Goal: Task Accomplishment & Management: Complete application form

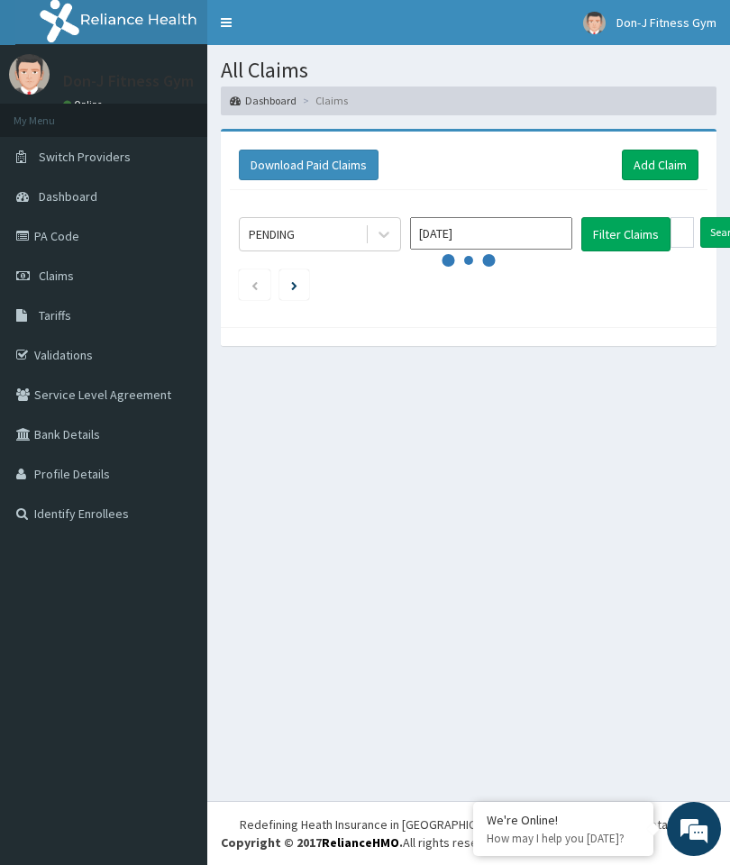
click at [656, 161] on link "Add Claim" at bounding box center [660, 165] width 77 height 31
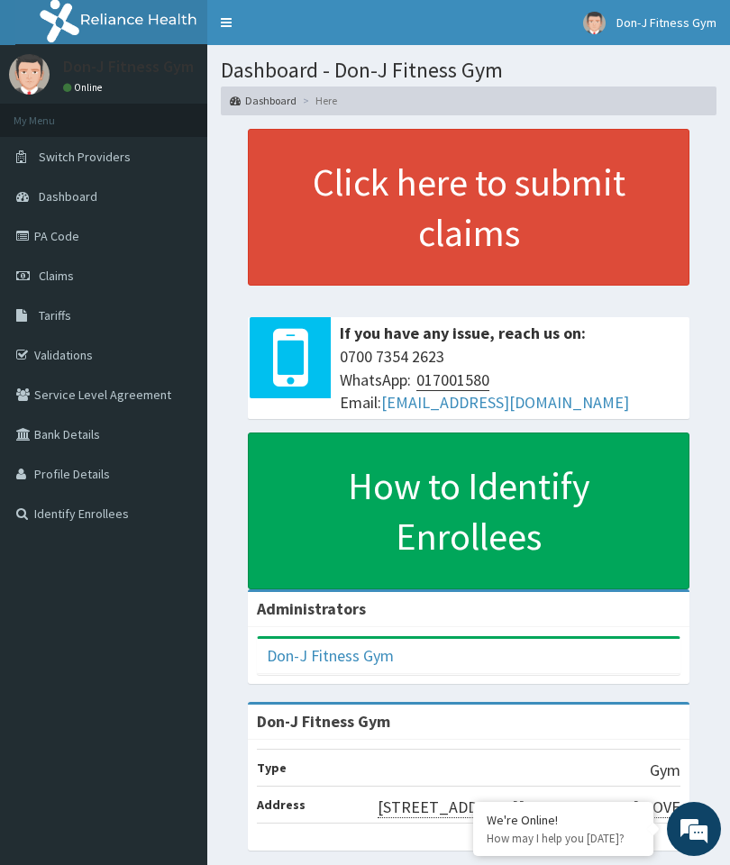
click at [79, 272] on link "Claims" at bounding box center [103, 276] width 207 height 40
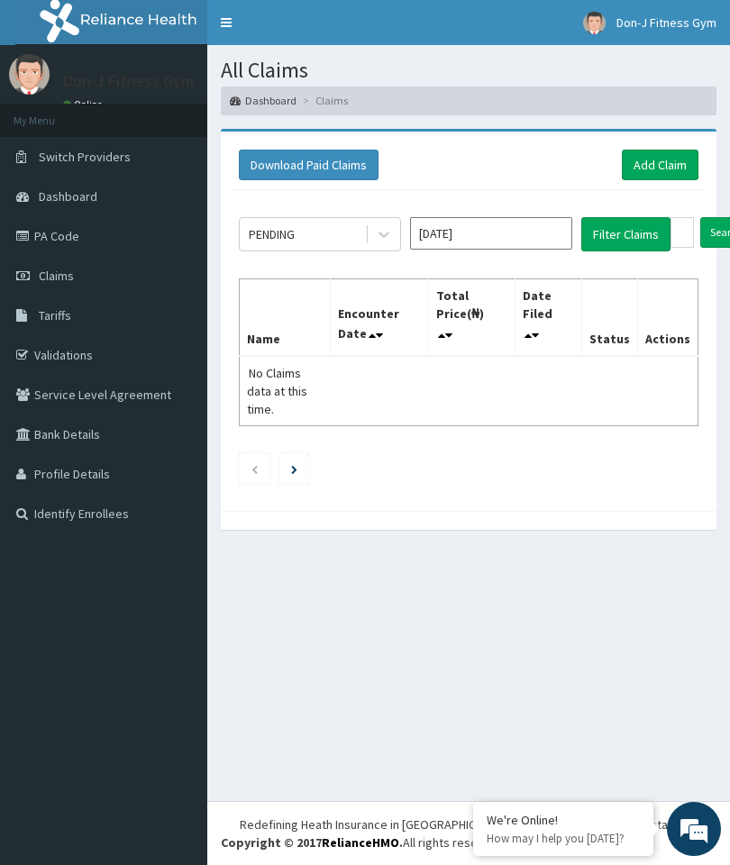
click at [644, 161] on link "Add Claim" at bounding box center [660, 165] width 77 height 31
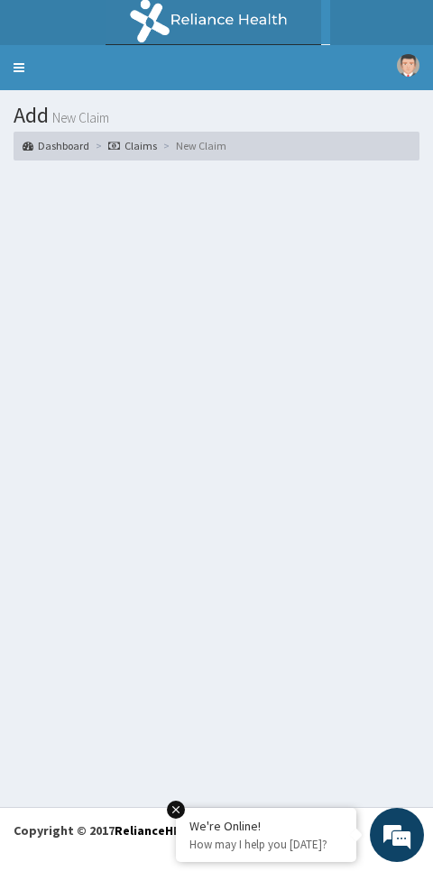
click at [15, 68] on link "Toggle navigation" at bounding box center [19, 67] width 38 height 45
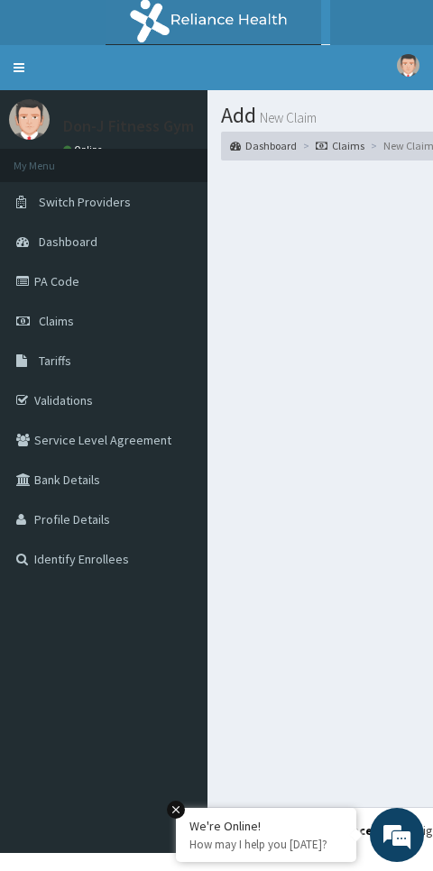
click at [59, 308] on link "Claims" at bounding box center [103, 321] width 207 height 40
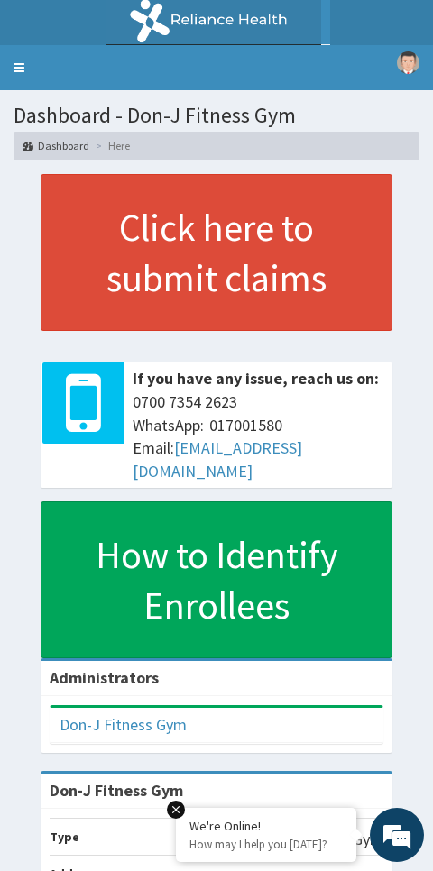
click at [32, 68] on link "Toggle navigation" at bounding box center [19, 67] width 38 height 45
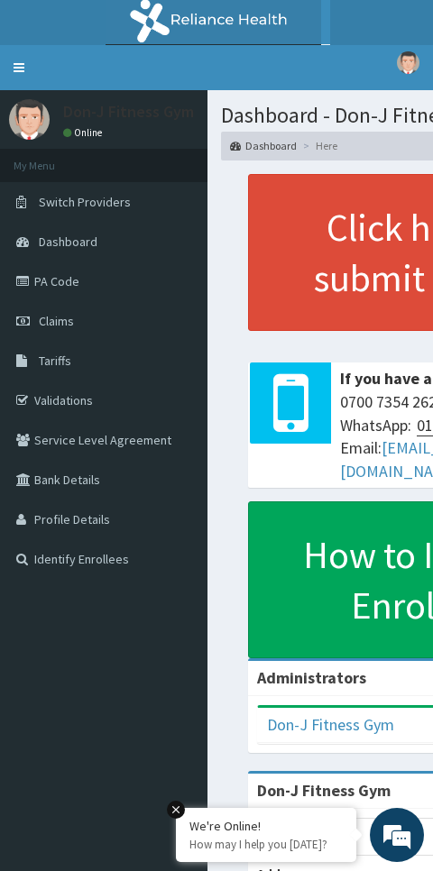
click at [54, 311] on link "Claims" at bounding box center [103, 321] width 207 height 40
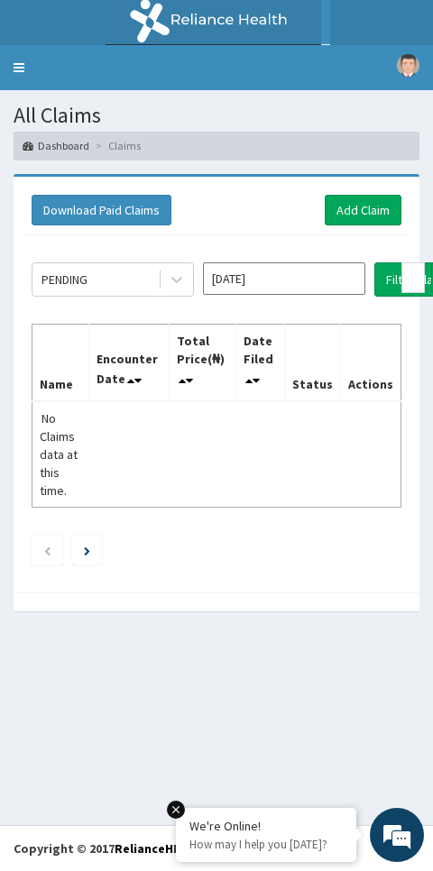
click at [361, 208] on link "Add Claim" at bounding box center [362, 210] width 77 height 31
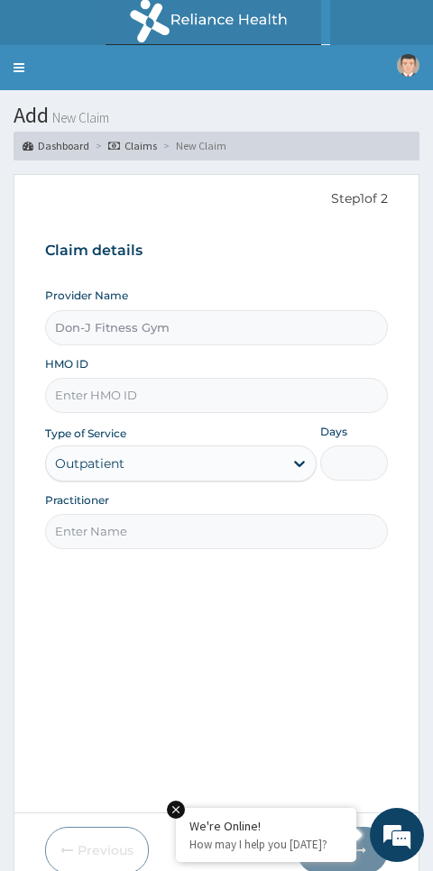
type input "Don-J Fitness Gym"
type input "1"
click at [82, 386] on input "HMO ID" at bounding box center [216, 395] width 343 height 35
paste input "SLB/10299/A"
type input "SLB/10299/A"
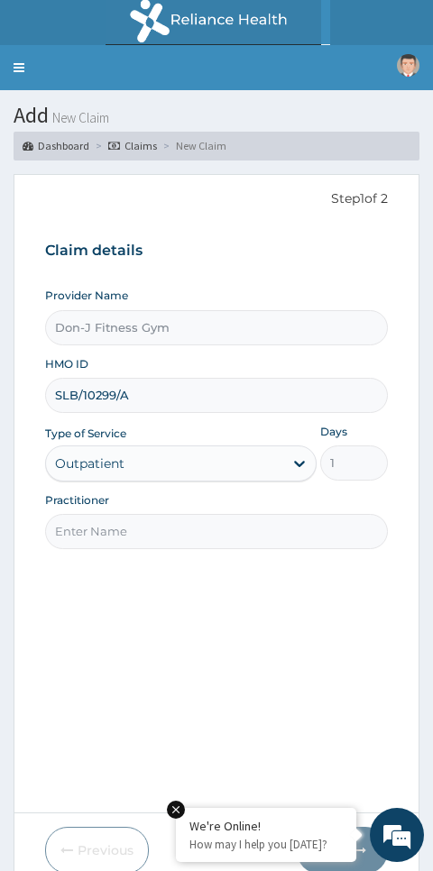
click at [77, 529] on input "Practitioner" at bounding box center [216, 531] width 343 height 35
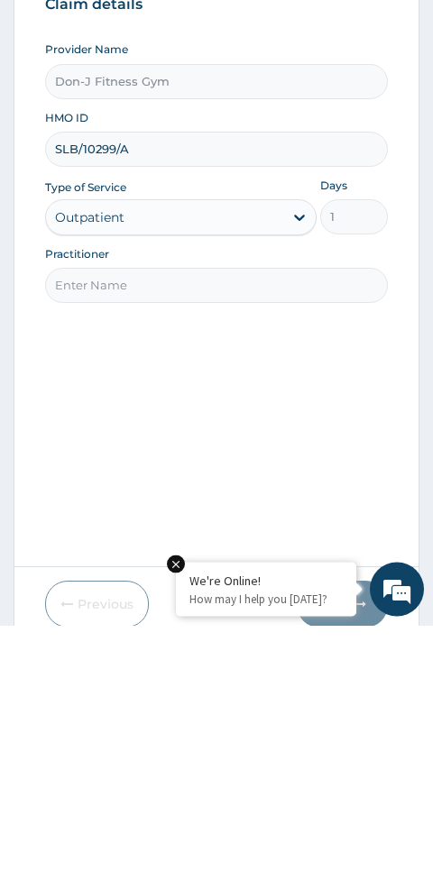
click at [71, 514] on input "Practitioner" at bounding box center [216, 531] width 343 height 35
paste input "Victory Ibuje"
type input "Victory Ibuje"
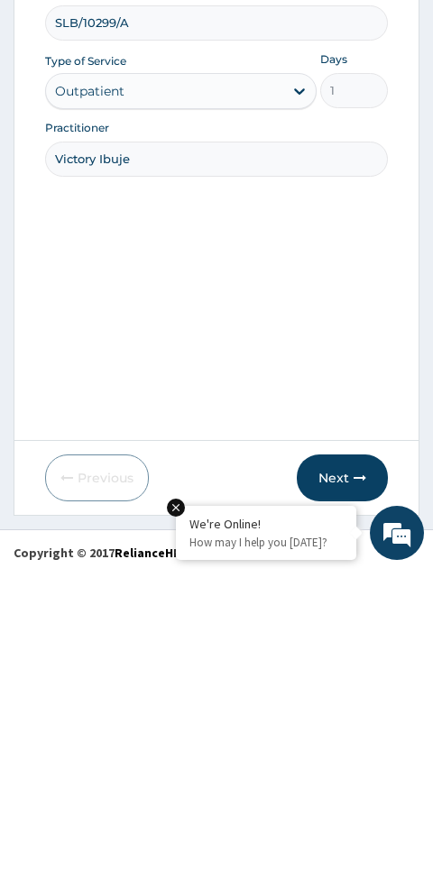
scroll to position [76, 0]
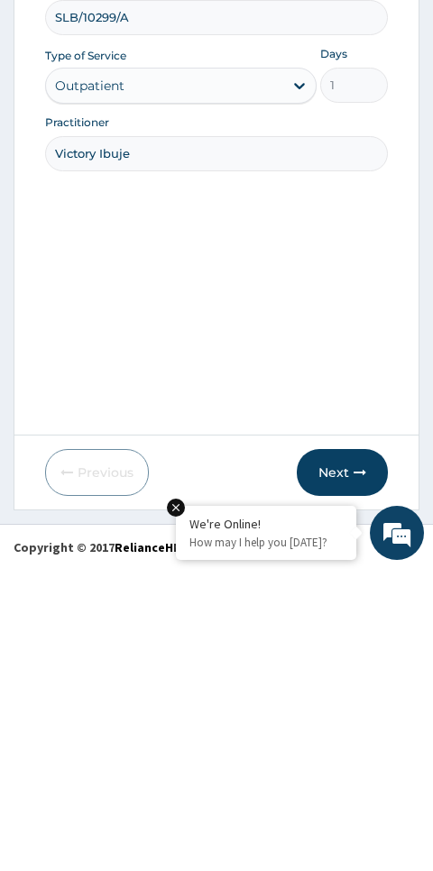
click at [350, 751] on button "Next" at bounding box center [342, 774] width 91 height 47
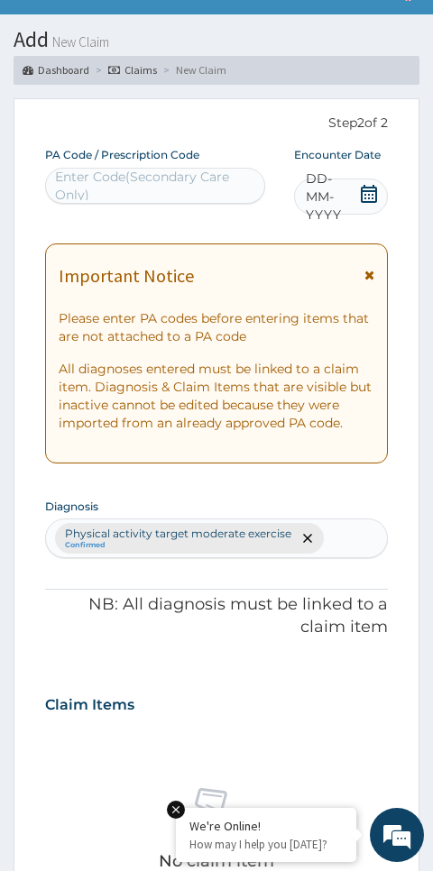
click at [361, 187] on icon at bounding box center [369, 194] width 18 height 18
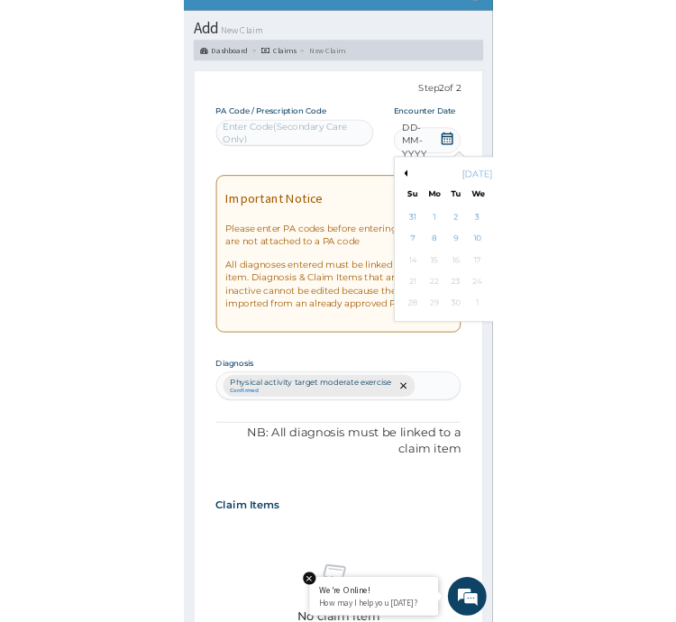
scroll to position [121, 0]
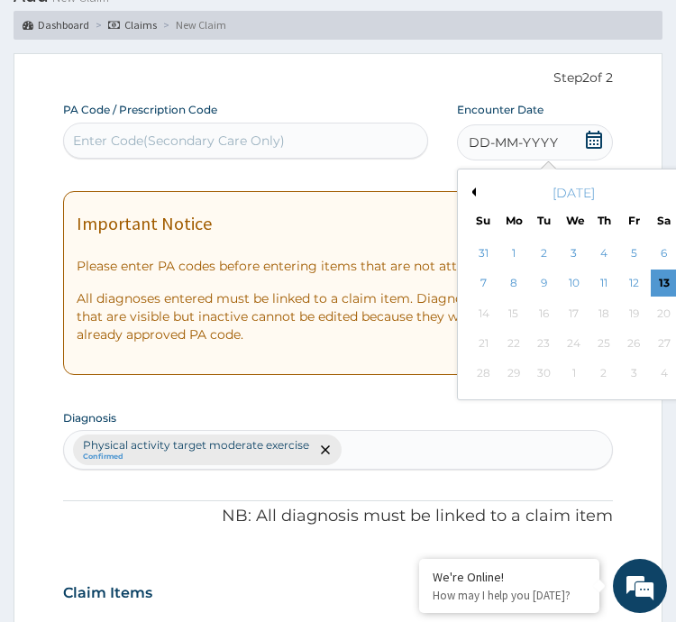
click at [432, 283] on div "13" at bounding box center [663, 283] width 27 height 27
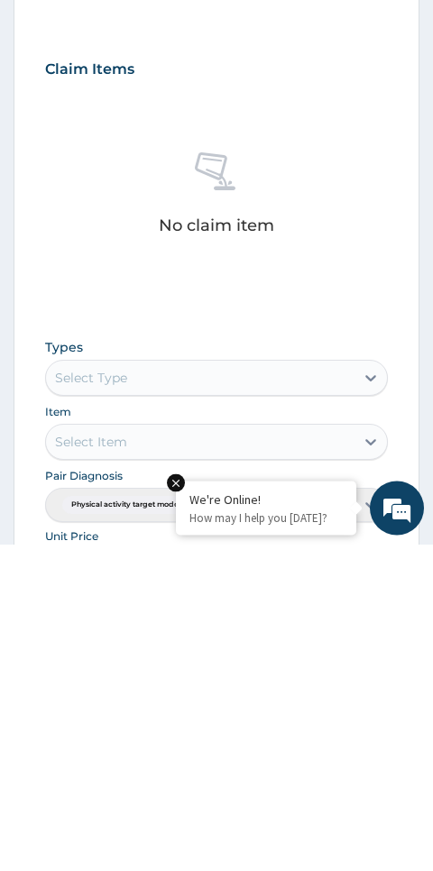
scroll to position [528, 0]
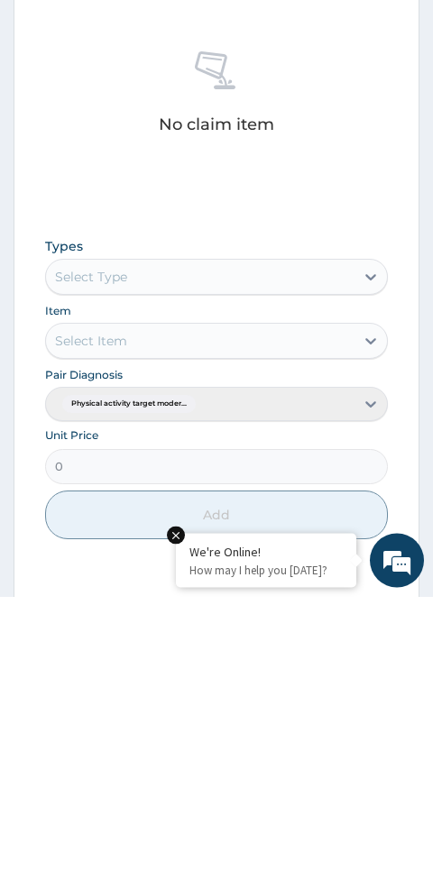
type input "PA/F2B208"
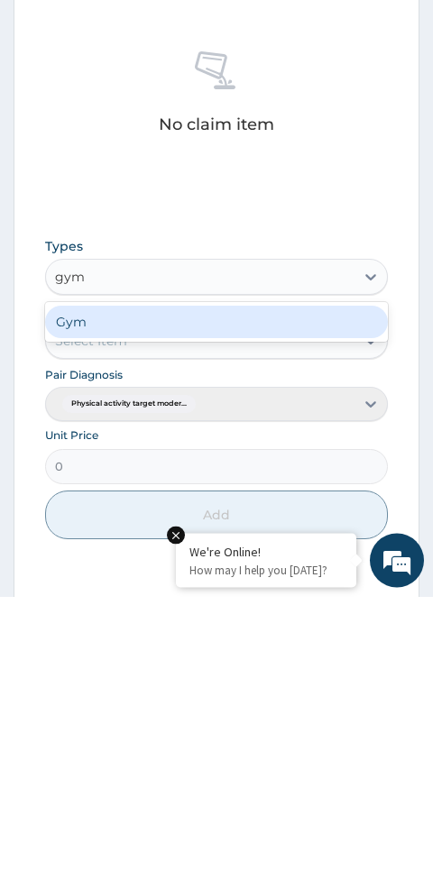
click at [127, 580] on div "Gym" at bounding box center [216, 596] width 343 height 32
type input "gym"
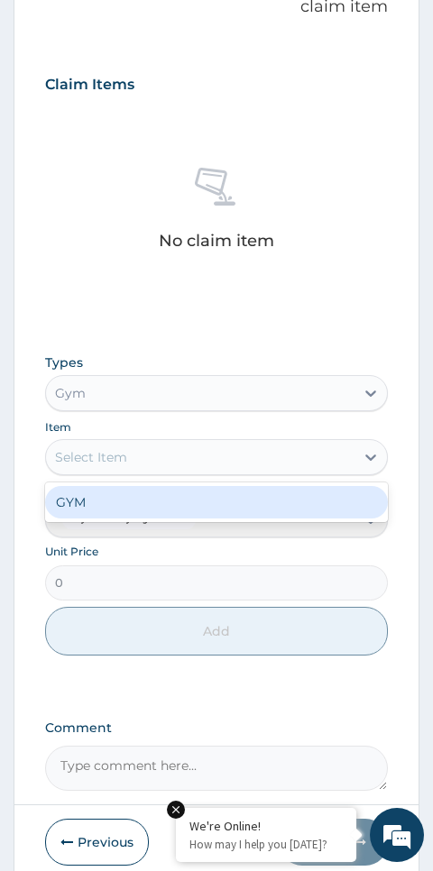
click at [98, 493] on div "GYM" at bounding box center [216, 502] width 343 height 32
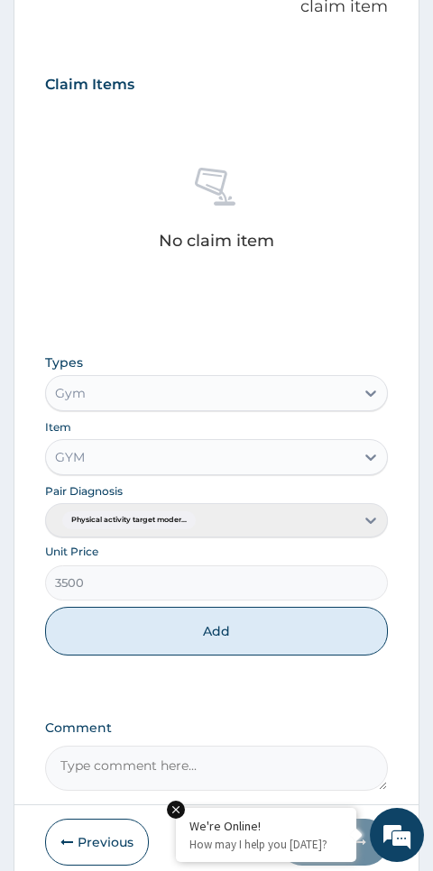
click at [238, 627] on button "Add" at bounding box center [216, 631] width 343 height 49
type input "0"
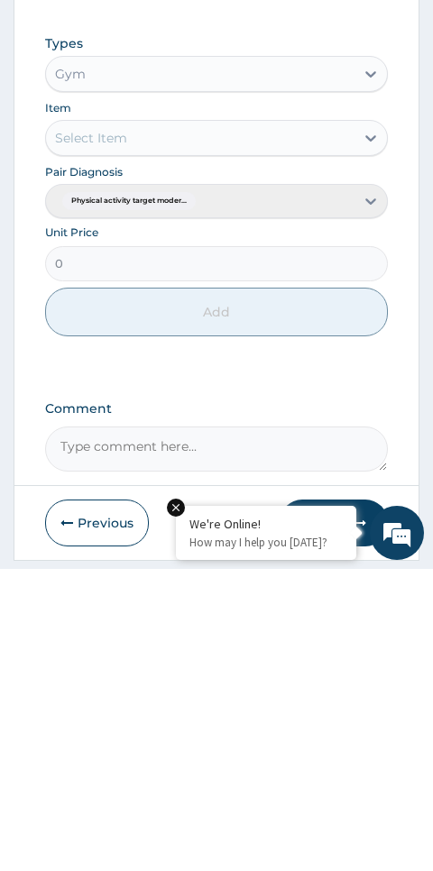
scroll to position [668, 0]
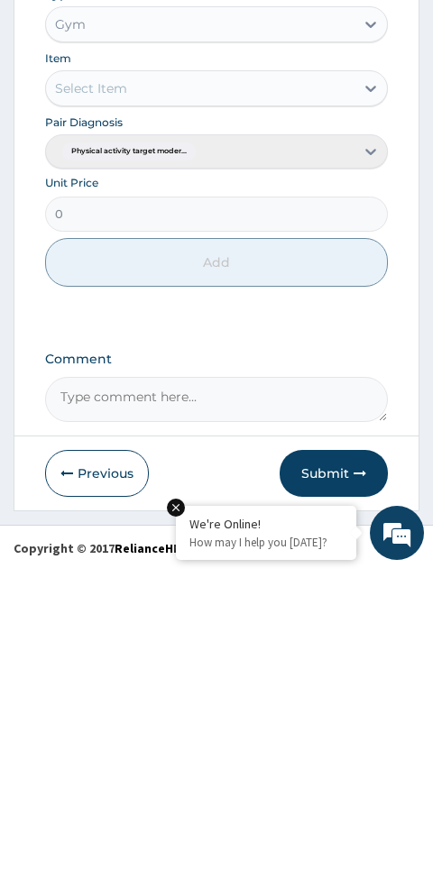
click at [119, 679] on textarea "Comment" at bounding box center [216, 701] width 343 height 45
type textarea "Gym Session"
click at [349, 752] on button "Submit" at bounding box center [333, 775] width 108 height 47
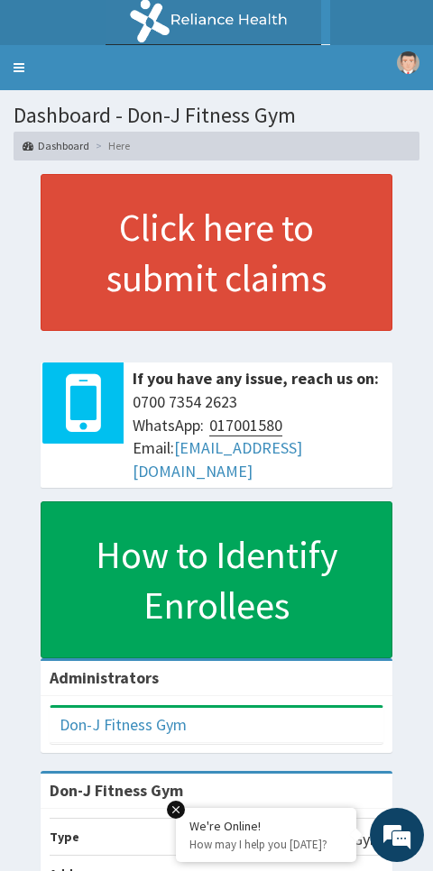
click at [24, 62] on link "Toggle navigation" at bounding box center [19, 67] width 38 height 45
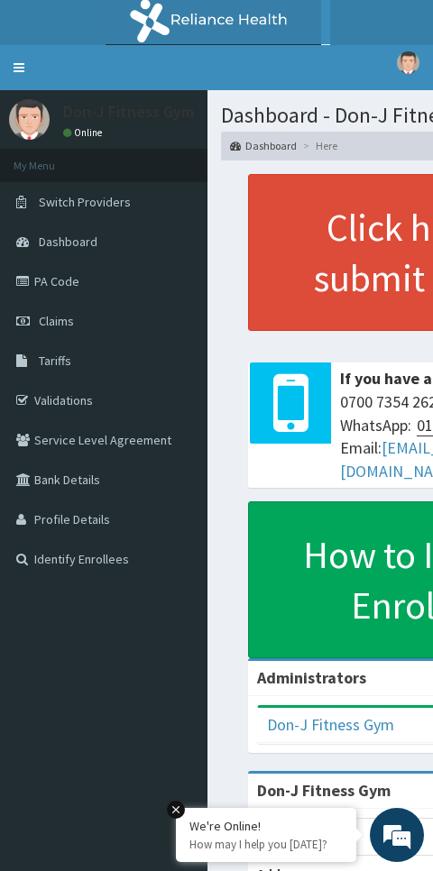
click at [67, 317] on span "Claims" at bounding box center [56, 321] width 35 height 16
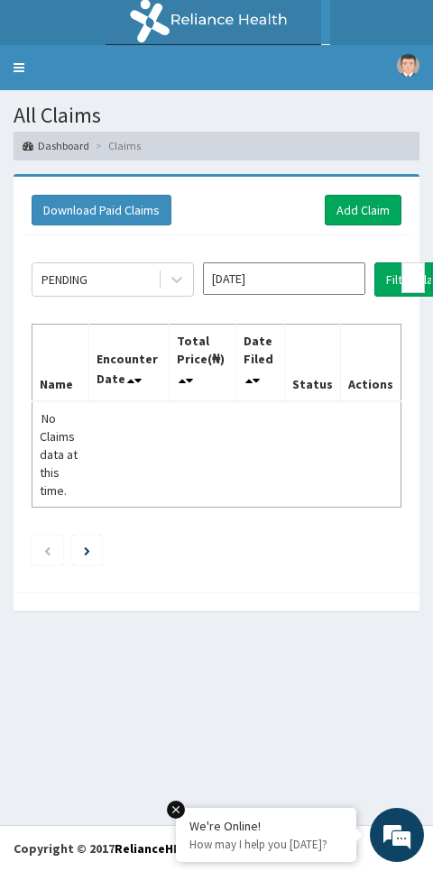
click at [347, 217] on link "Add Claim" at bounding box center [362, 210] width 77 height 31
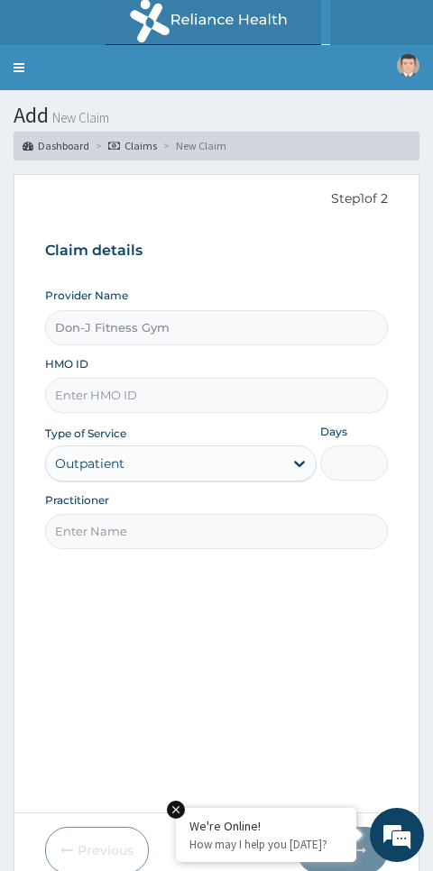
type input "Don-J Fitness Gym"
type input "1"
click at [94, 388] on input "HMO ID" at bounding box center [216, 395] width 343 height 35
click at [105, 396] on input "HMO ID" at bounding box center [216, 395] width 343 height 35
paste input "UCO/10002/A"
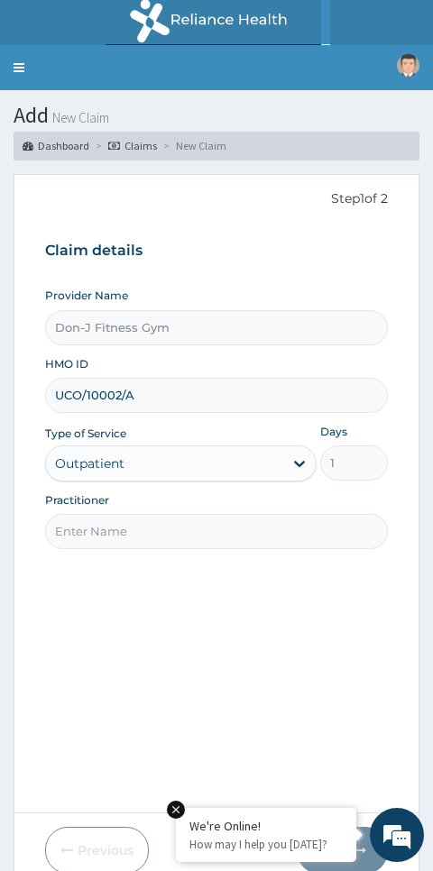
type input "UCO/10002/A"
click at [102, 521] on input "Practitioner" at bounding box center [216, 531] width 343 height 35
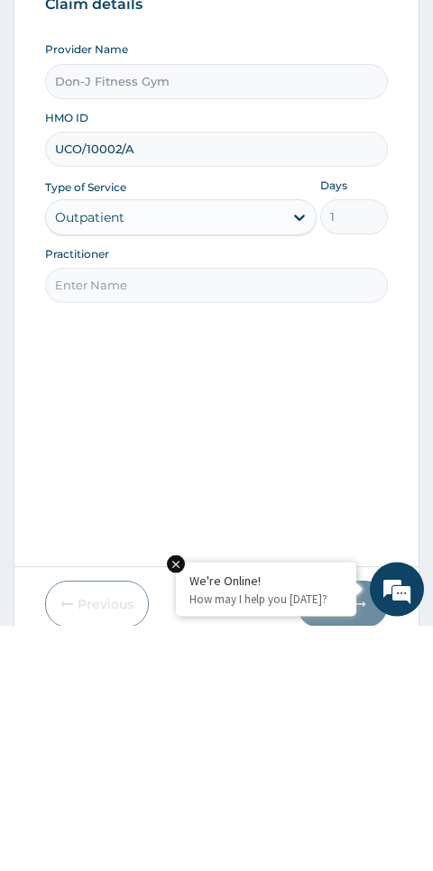
click at [98, 514] on input "Practitioner" at bounding box center [216, 531] width 343 height 35
paste input "Olufeayomi Eniobamo"
type input "Olufeayomi Eniobamo"
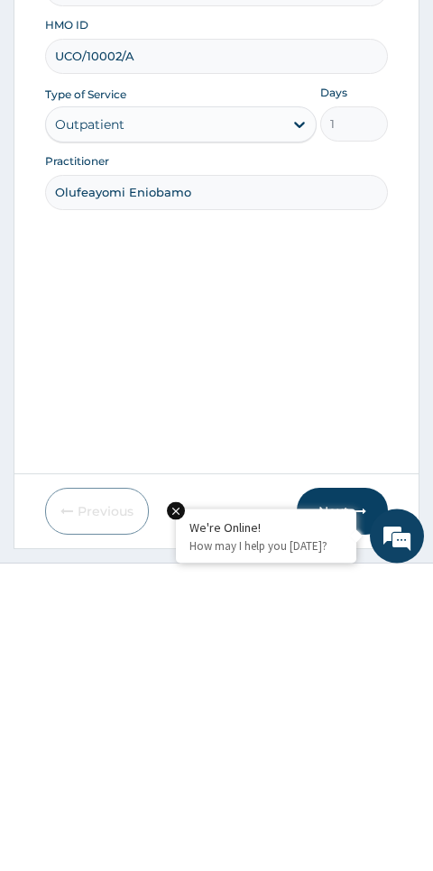
scroll to position [76, 0]
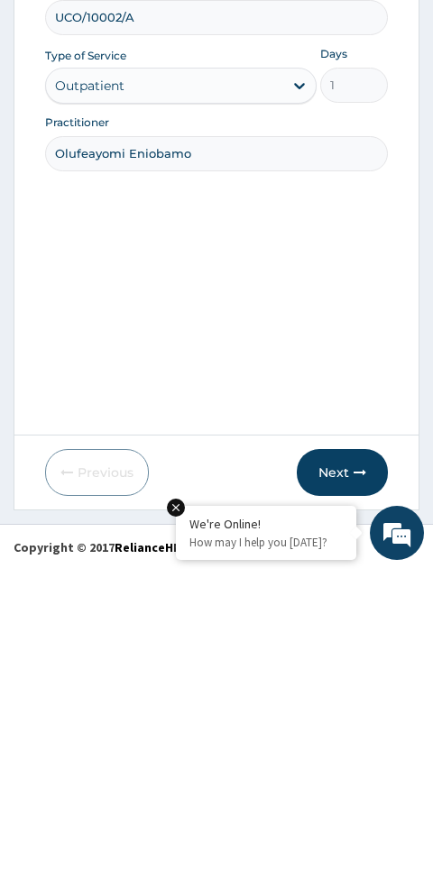
click at [352, 751] on button "Next" at bounding box center [342, 774] width 91 height 47
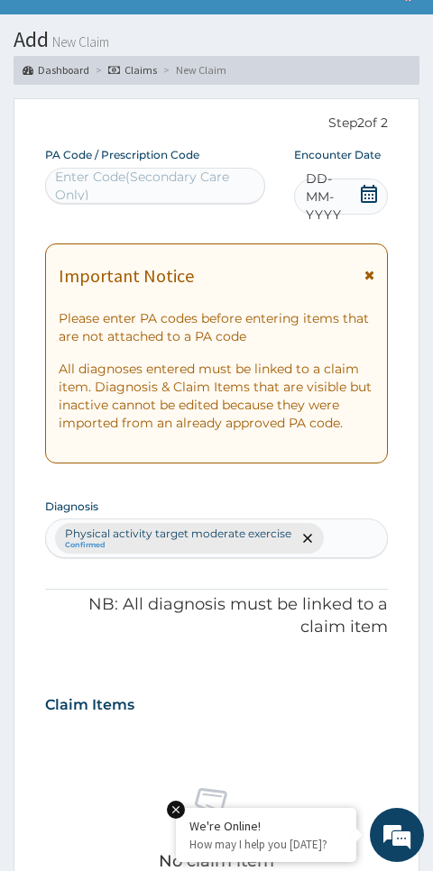
click at [343, 191] on span "DD-MM-YYYY" at bounding box center [332, 196] width 53 height 54
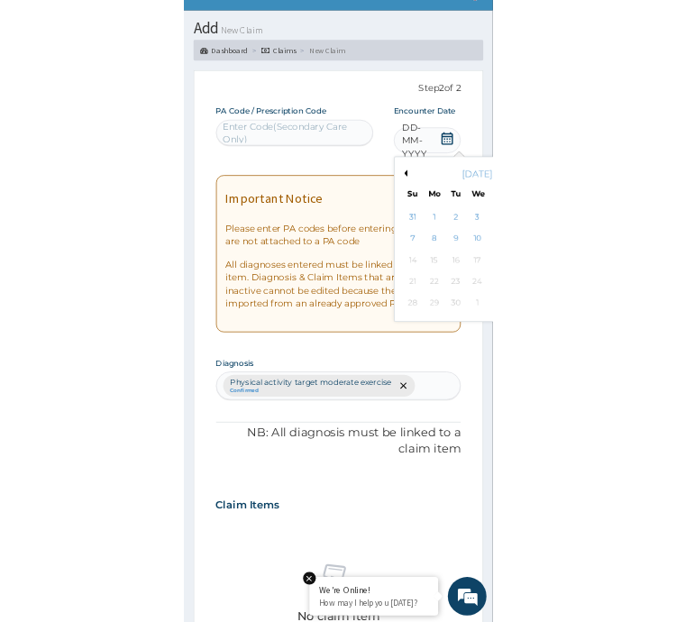
scroll to position [121, 0]
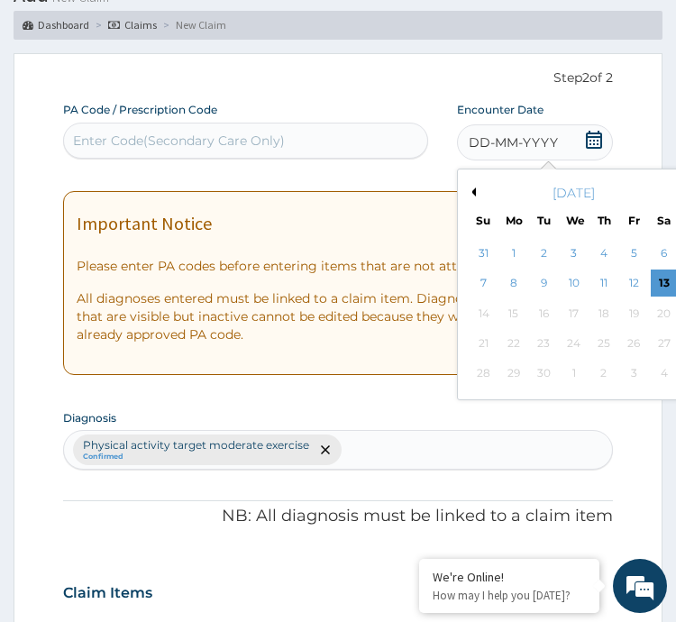
click at [432, 279] on div "13" at bounding box center [663, 283] width 27 height 27
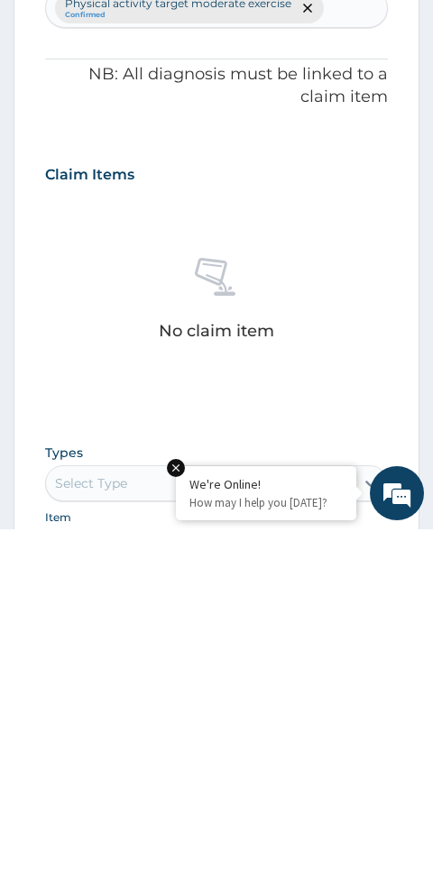
scroll to position [324, 0]
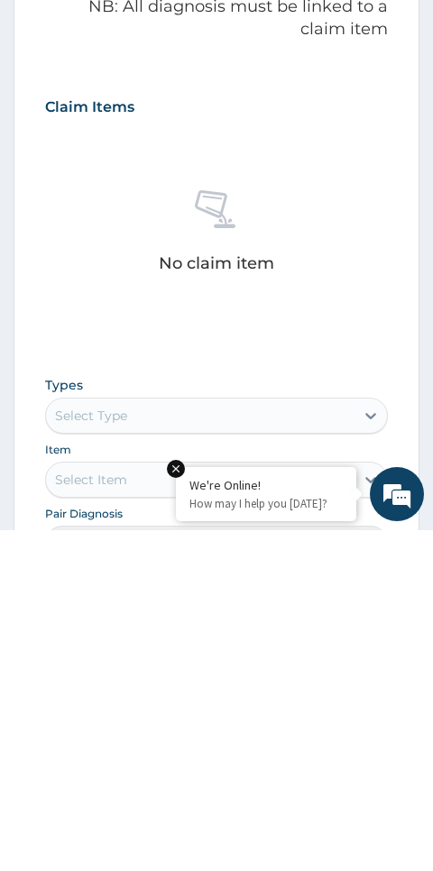
type input "PA/BCB848"
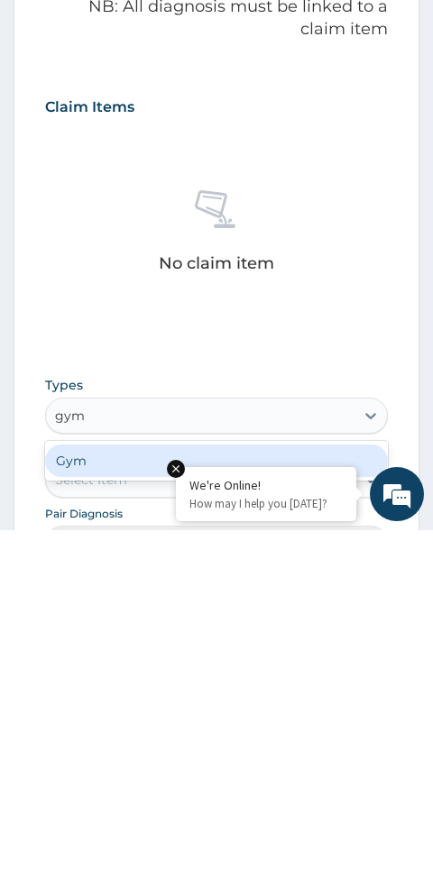
click at [122, 785] on div "Gym" at bounding box center [216, 801] width 343 height 32
type input "gym"
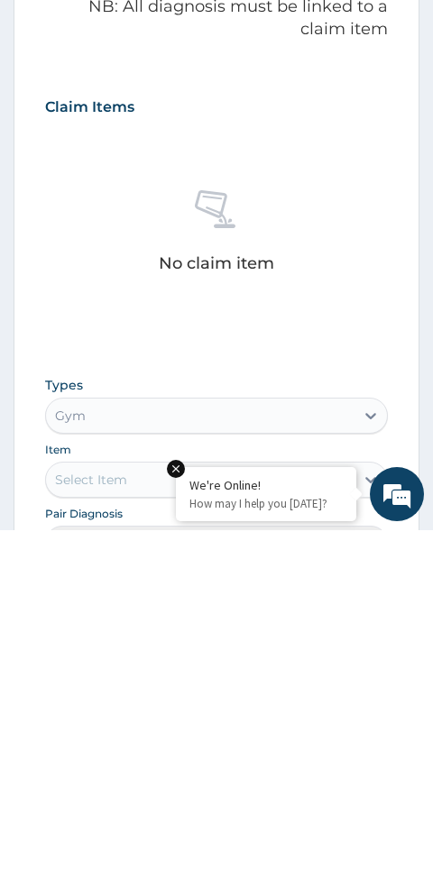
scroll to position [664, 0]
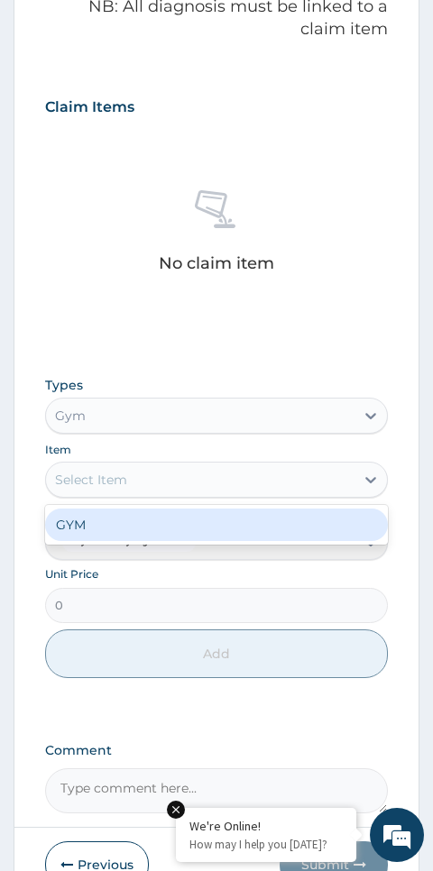
click at [115, 514] on div "GYM" at bounding box center [216, 524] width 343 height 32
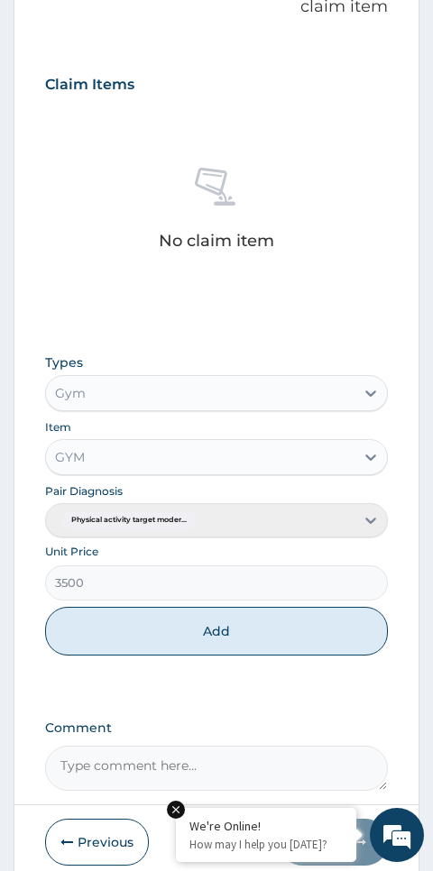
click at [233, 624] on button "Add" at bounding box center [216, 631] width 343 height 49
type input "0"
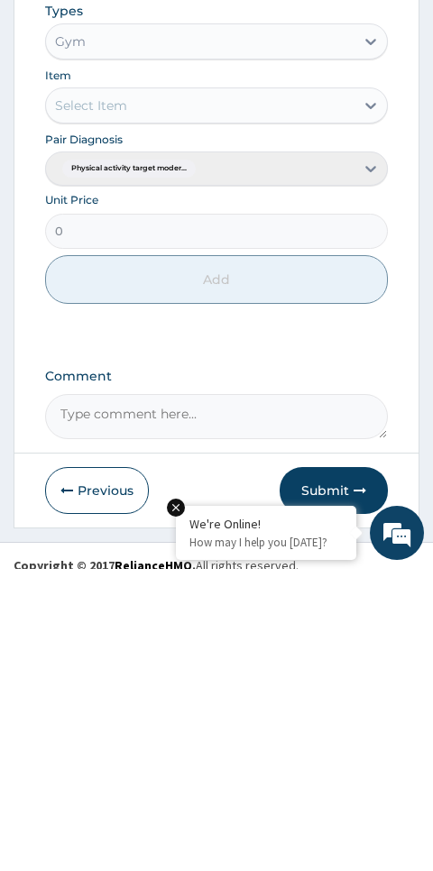
scroll to position [668, 0]
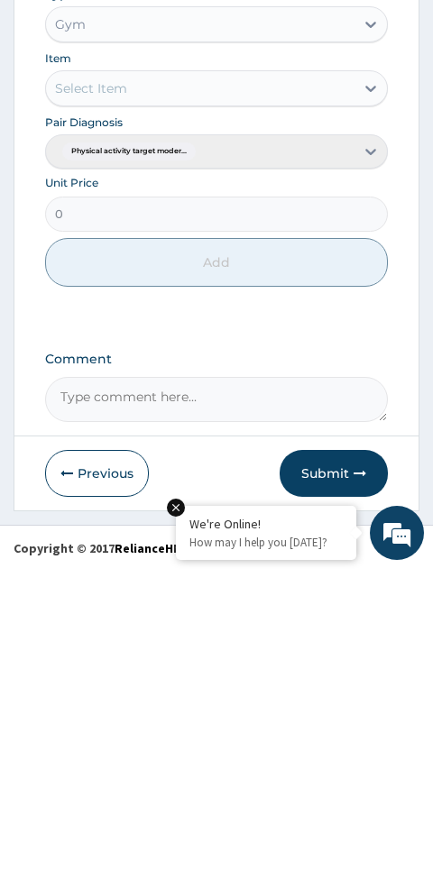
click at [138, 679] on textarea "Comment" at bounding box center [216, 701] width 343 height 45
type textarea "Gym Session"
click at [337, 752] on button "Submit" at bounding box center [333, 775] width 108 height 47
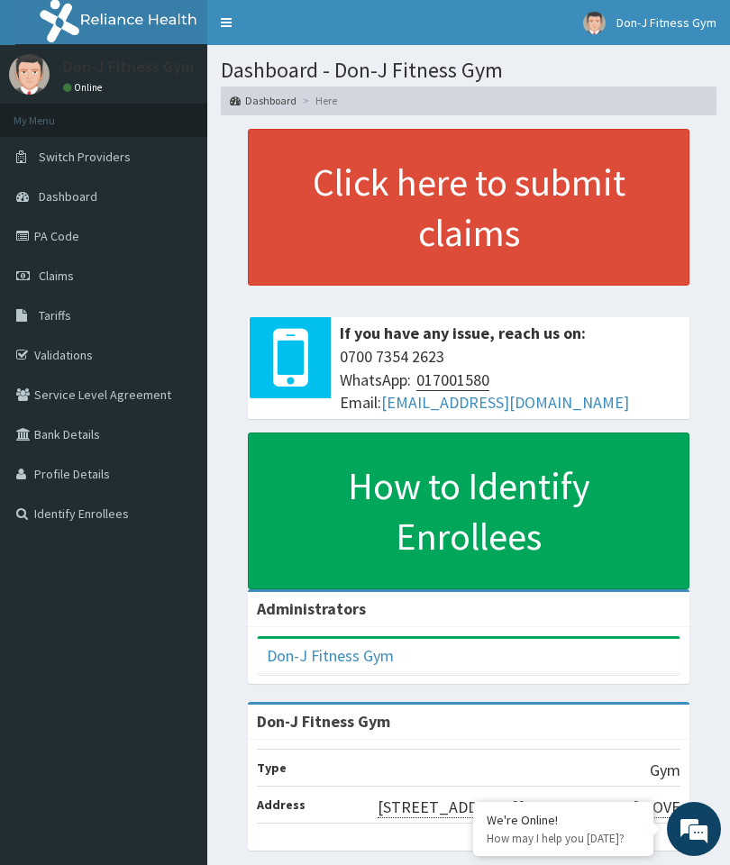
click at [67, 279] on span "Claims" at bounding box center [56, 276] width 35 height 16
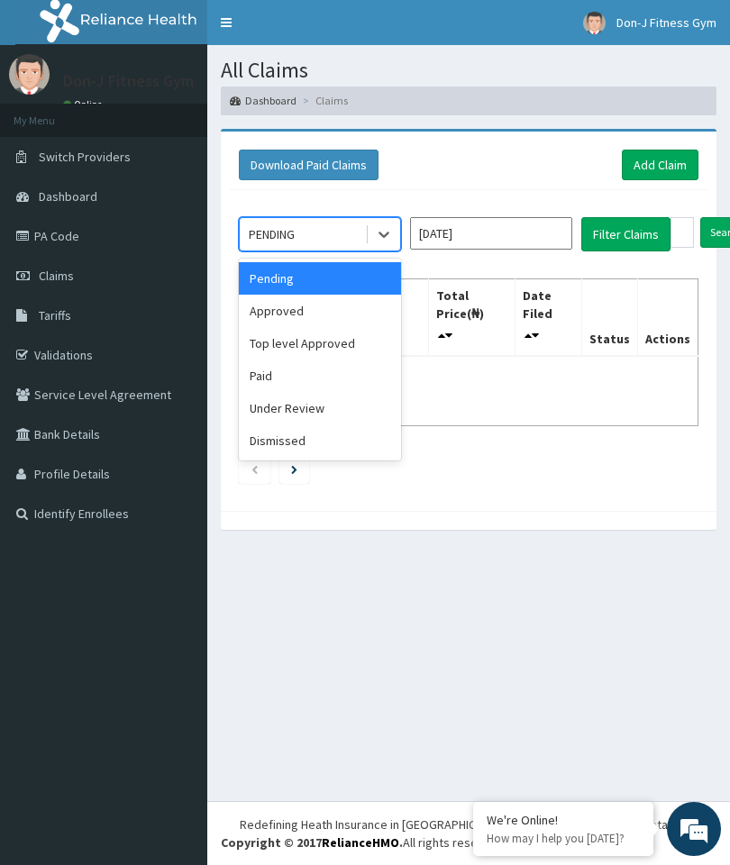
click at [298, 315] on div "Approved" at bounding box center [320, 311] width 162 height 32
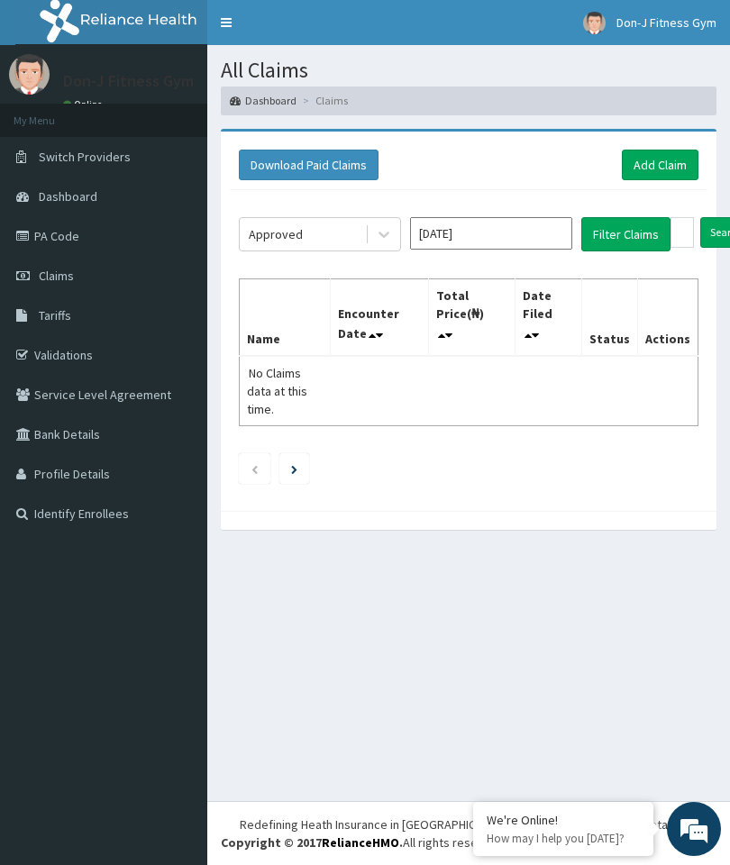
click at [625, 235] on button "Filter Claims" at bounding box center [625, 234] width 89 height 34
